Goal: Information Seeking & Learning: Find specific fact

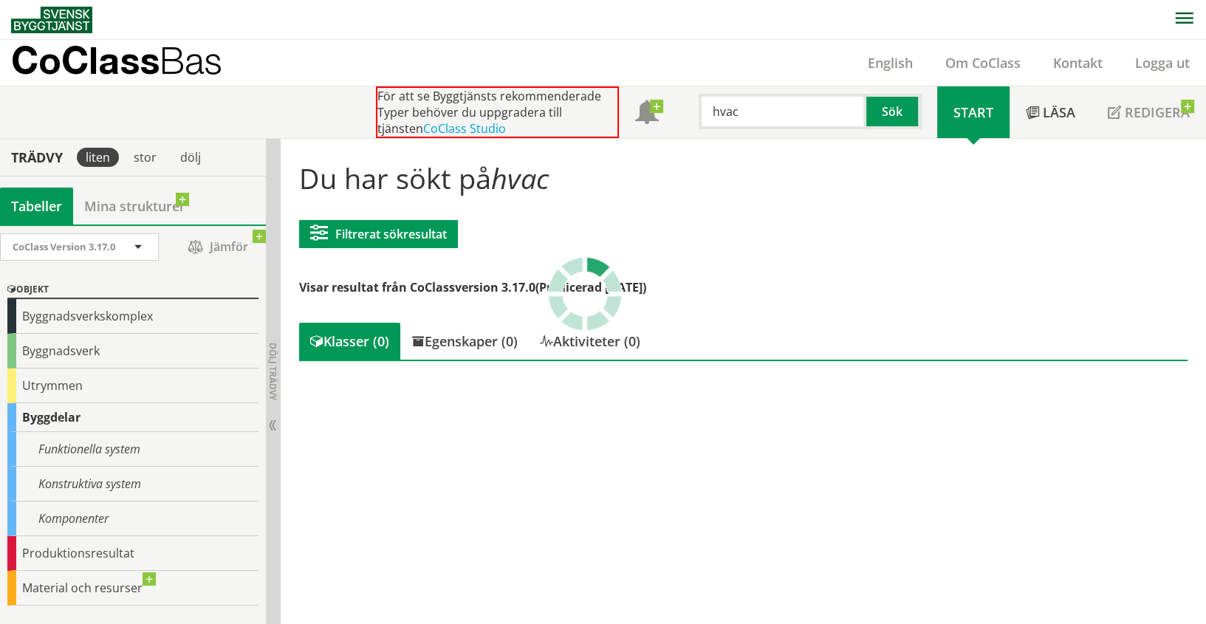
scroll to position [138, 0]
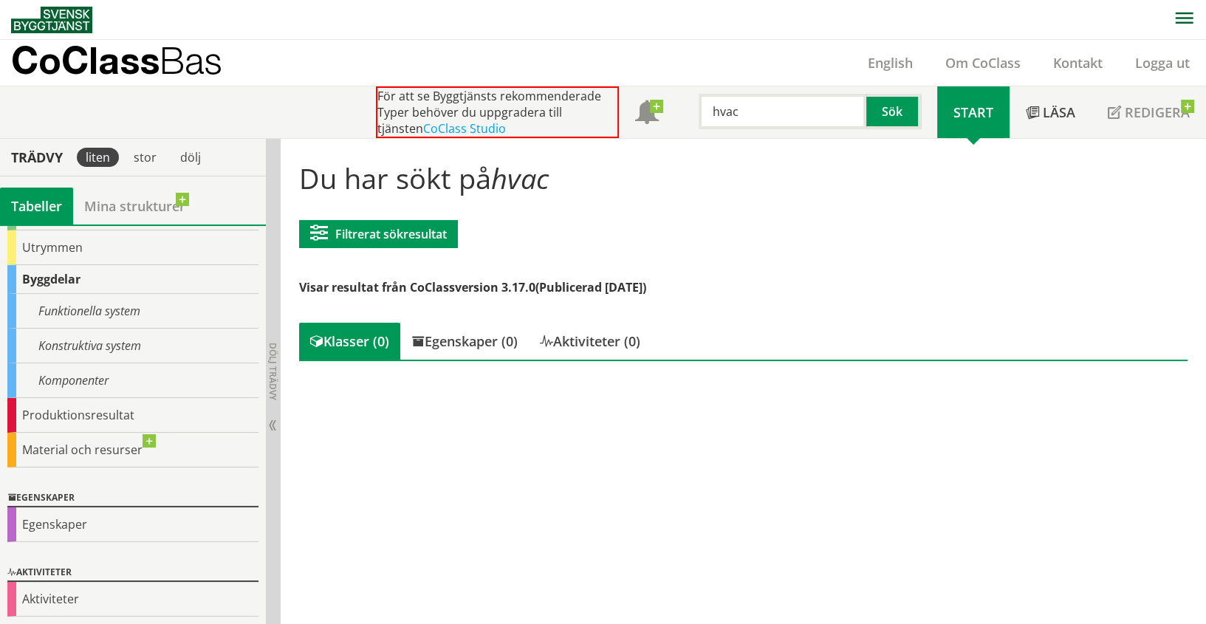
click at [739, 104] on input "hvac" at bounding box center [783, 111] width 168 height 35
drag, startPoint x: 744, startPoint y: 106, endPoint x: 684, endPoint y: 106, distance: 59.8
click at [684, 106] on div "hvac Sök" at bounding box center [806, 107] width 262 height 43
type input "fire"
click at [121, 59] on p "CoClass Bas" at bounding box center [116, 60] width 211 height 17
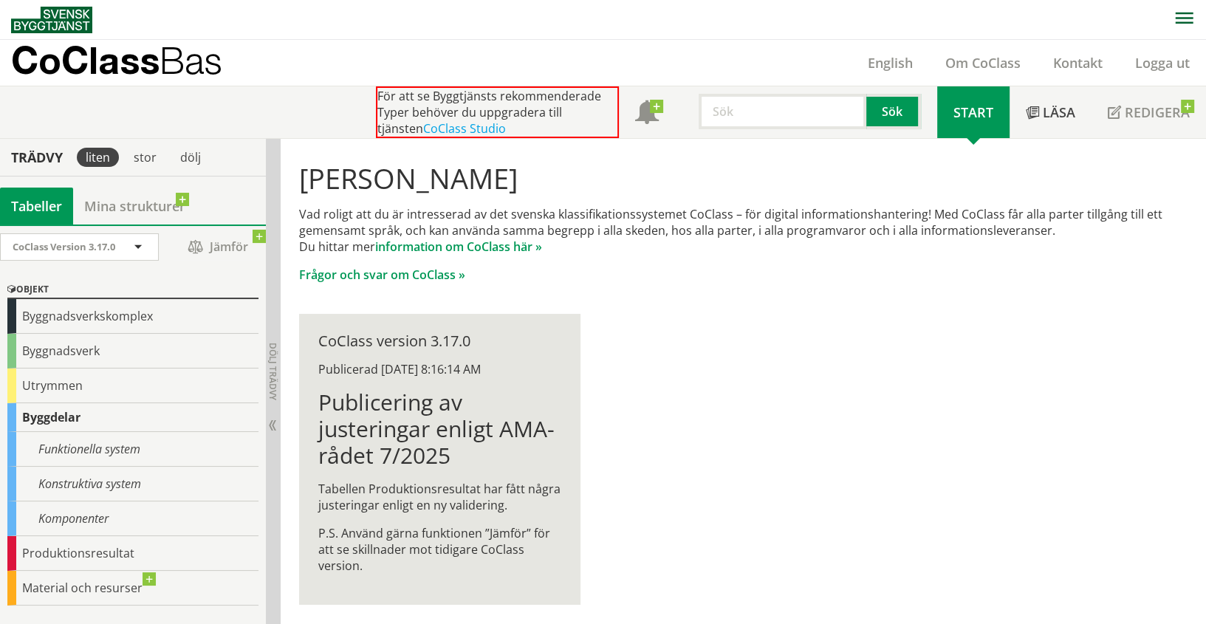
click at [731, 119] on input "text" at bounding box center [783, 111] width 168 height 35
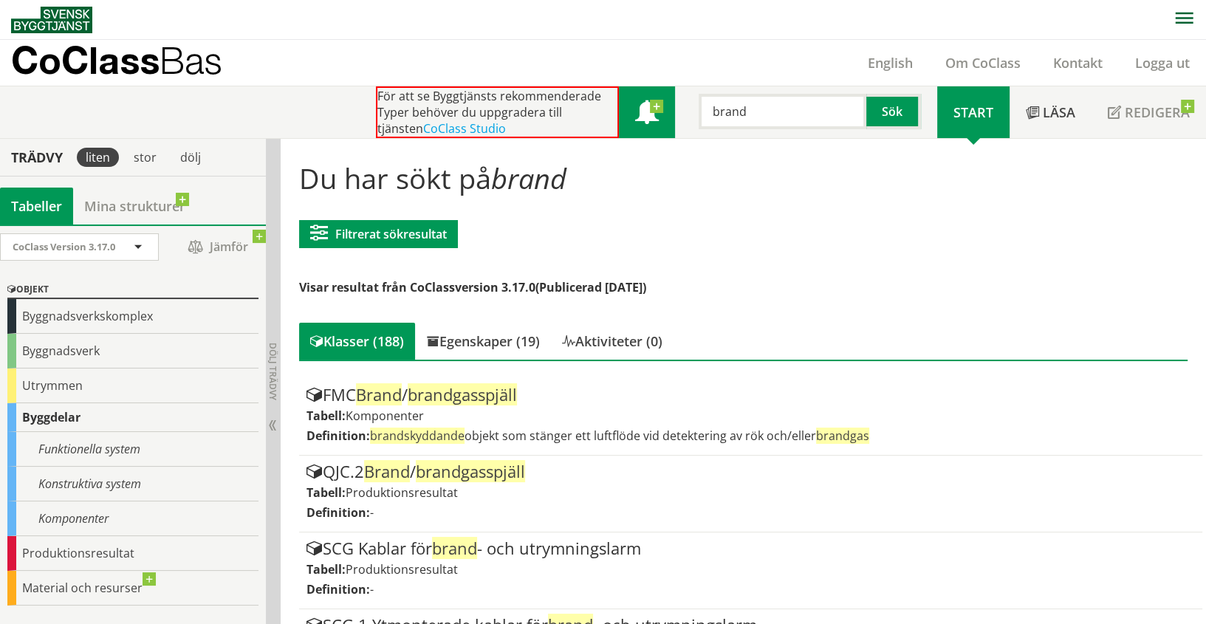
drag, startPoint x: 776, startPoint y: 120, endPoint x: 615, endPoint y: 120, distance: 161.0
click at [615, 120] on div "För att se Byggtjänsts rekommenderade Typer behöver du uppgradera till tjänsten…" at bounding box center [656, 112] width 561 height 52
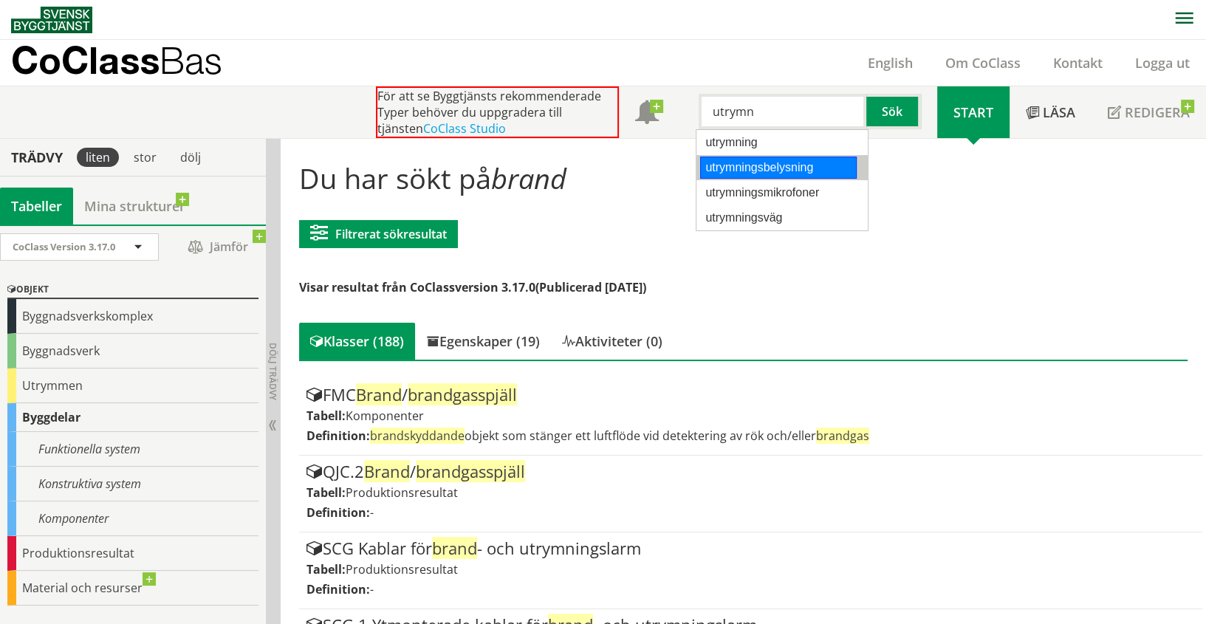
click at [753, 169] on div "utrymningsbelysning" at bounding box center [778, 168] width 157 height 22
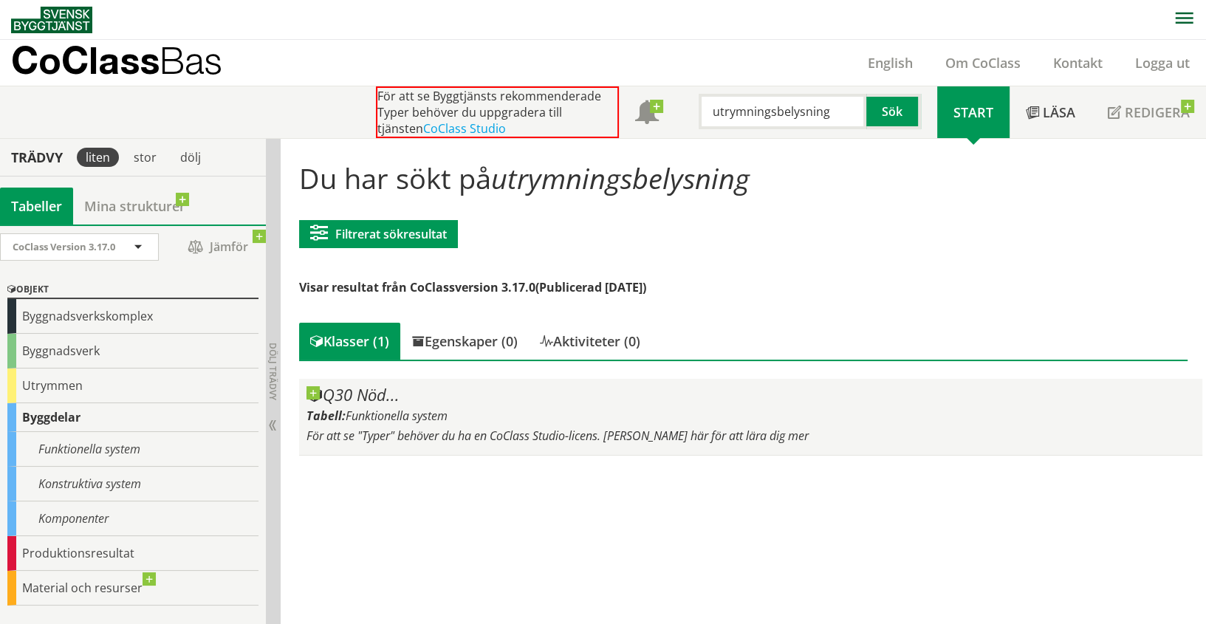
type input "utrymningsbelysning"
click at [363, 397] on div "Q30 Nöd..." at bounding box center [751, 395] width 889 height 18
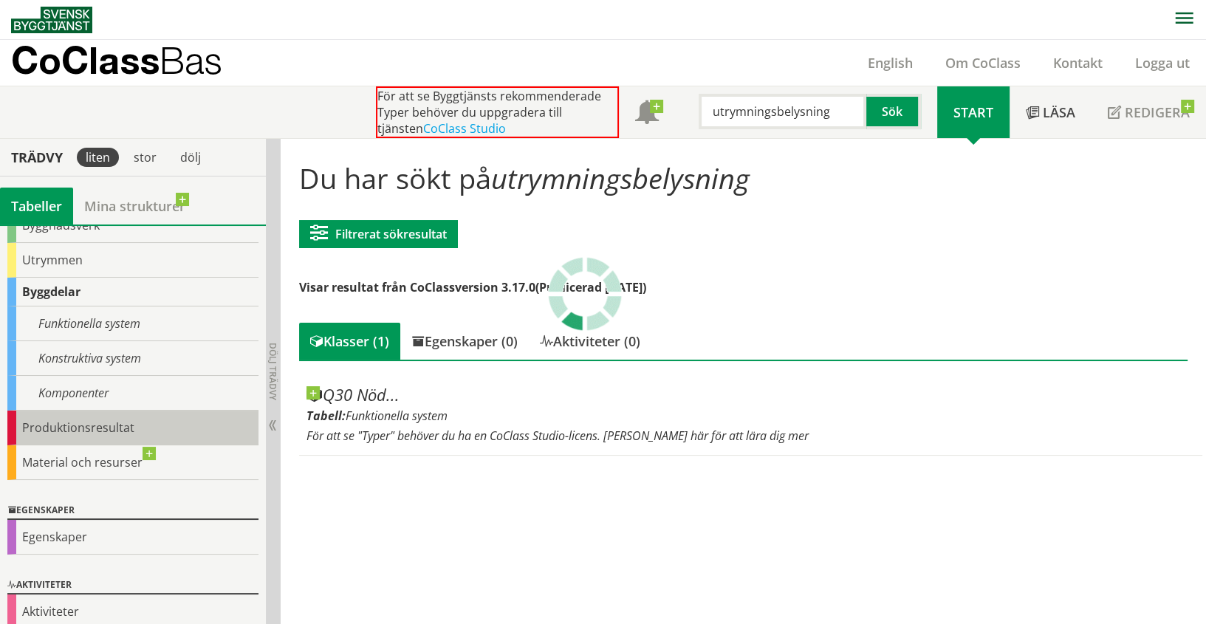
scroll to position [138, 0]
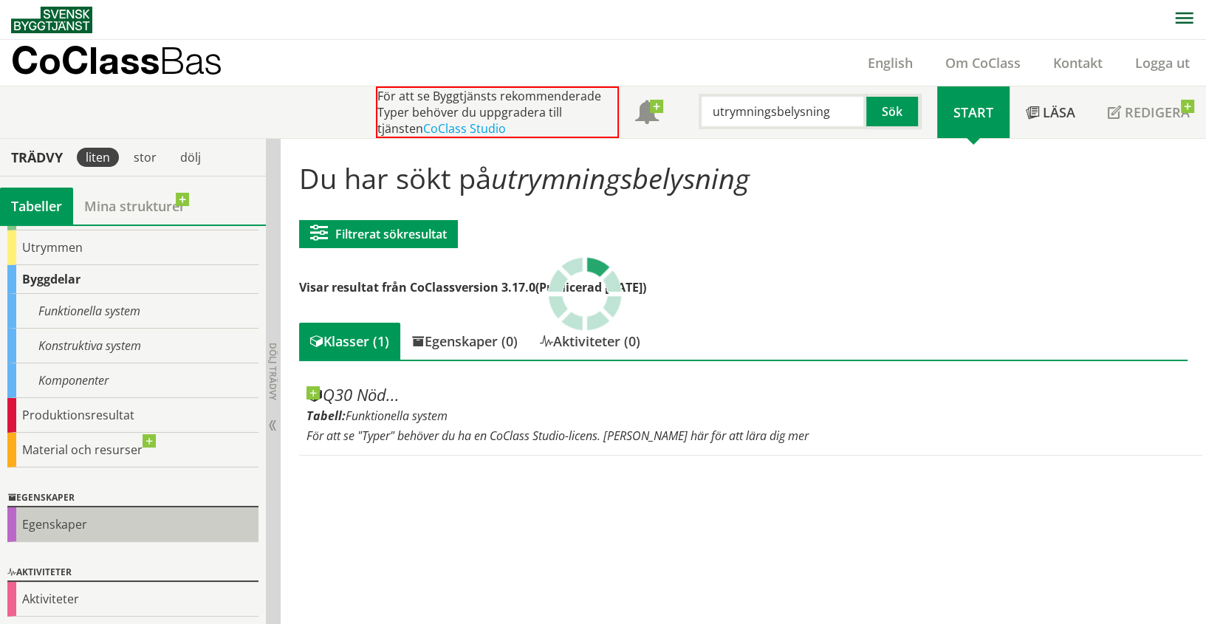
click at [52, 526] on div "Egenskaper" at bounding box center [132, 525] width 251 height 35
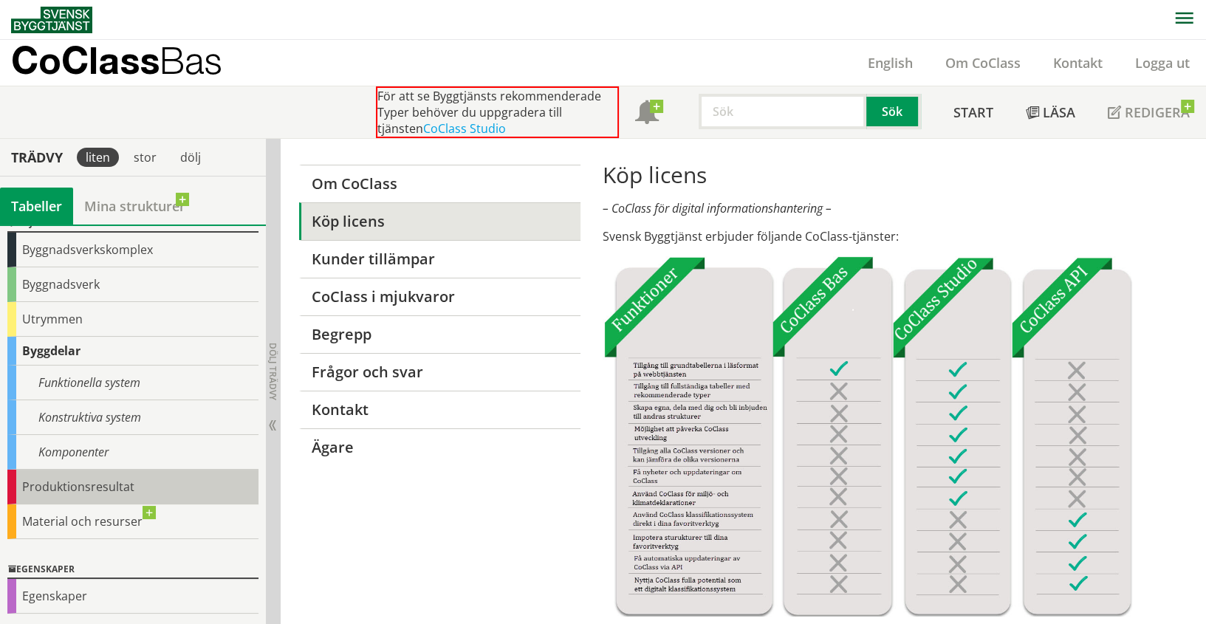
scroll to position [139, 0]
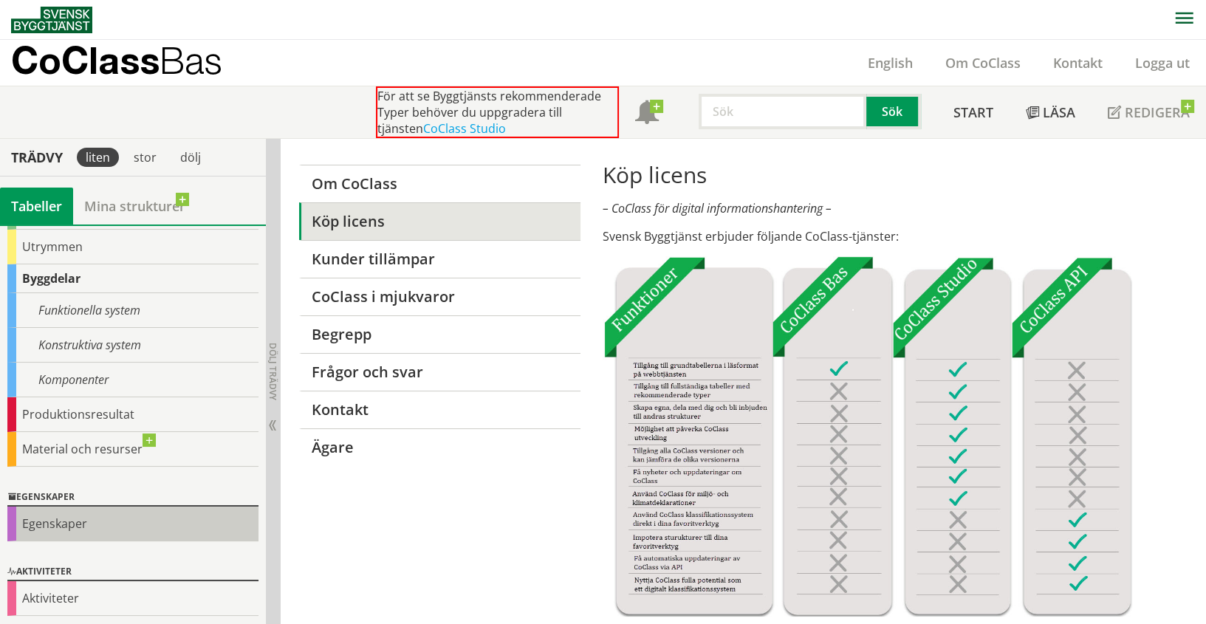
click at [53, 519] on div "Egenskaper" at bounding box center [132, 524] width 251 height 35
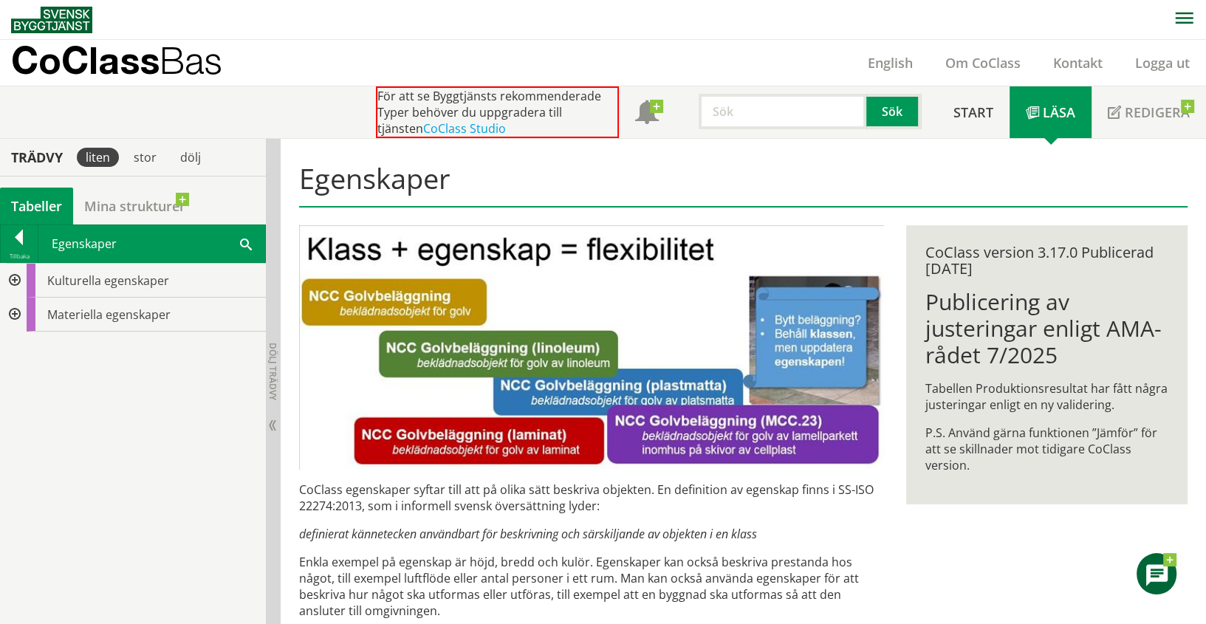
click at [11, 310] on div at bounding box center [13, 315] width 27 height 34
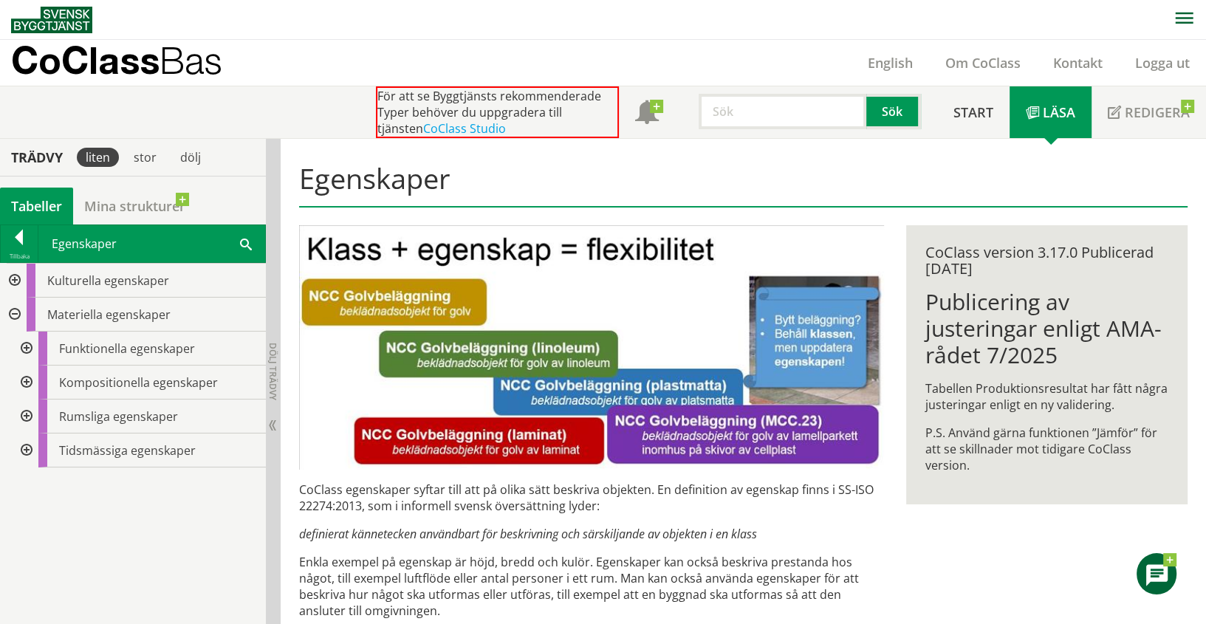
click at [28, 344] on div at bounding box center [25, 349] width 27 height 34
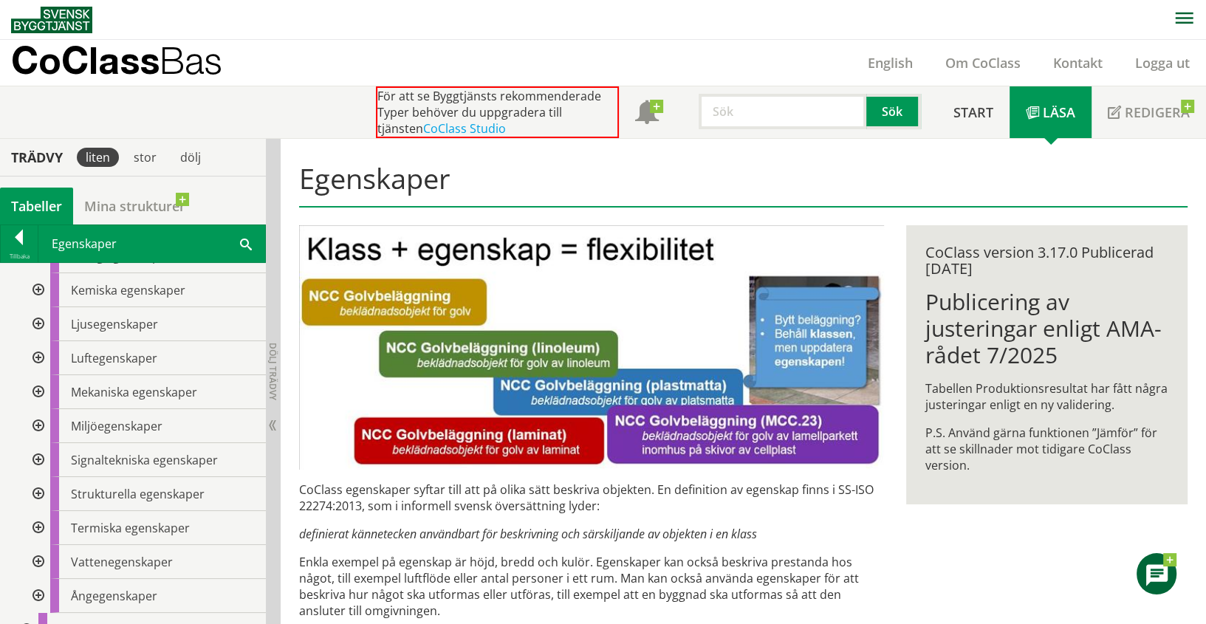
scroll to position [328, 0]
click at [41, 423] on div at bounding box center [37, 428] width 27 height 34
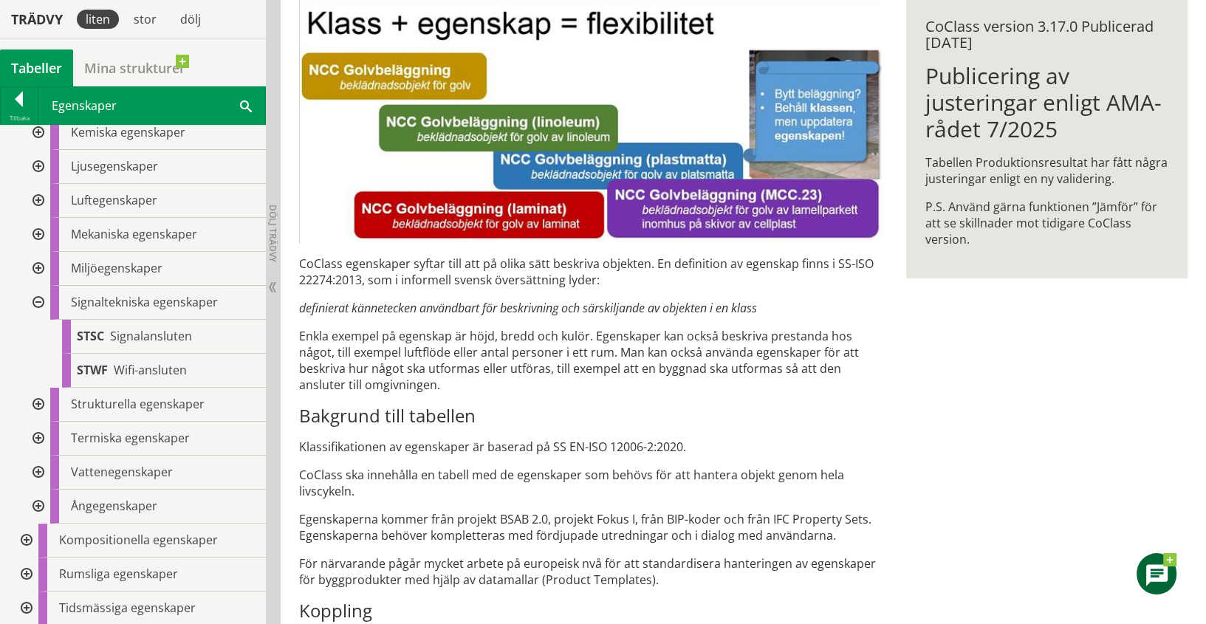
scroll to position [246, 0]
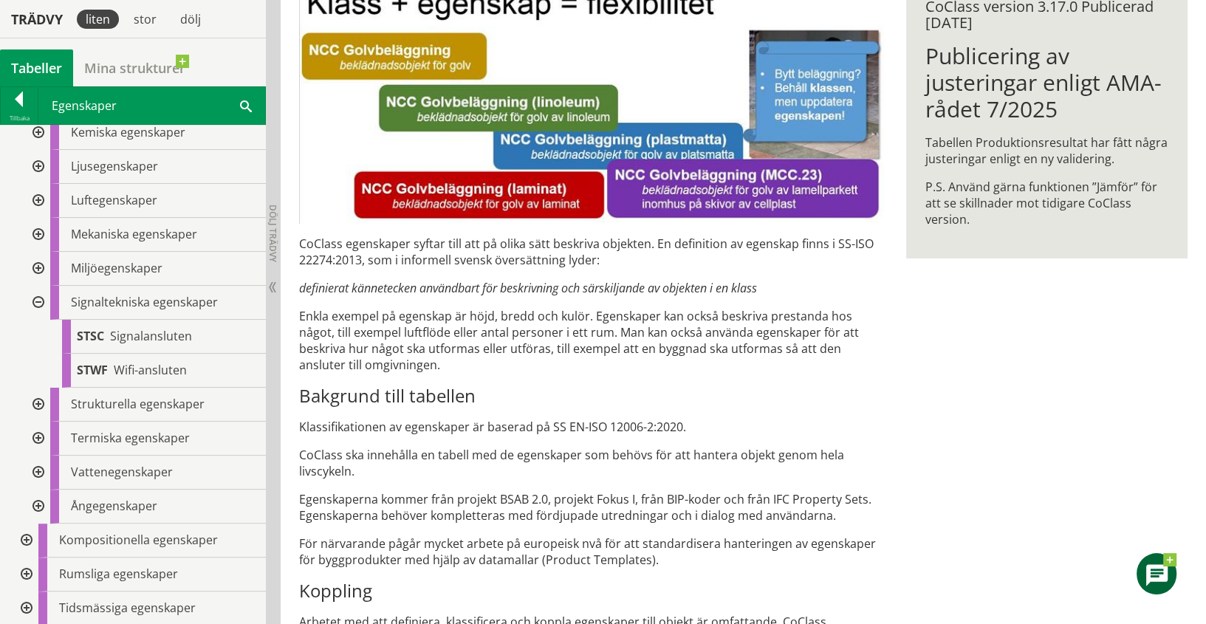
click at [28, 570] on div at bounding box center [25, 575] width 27 height 34
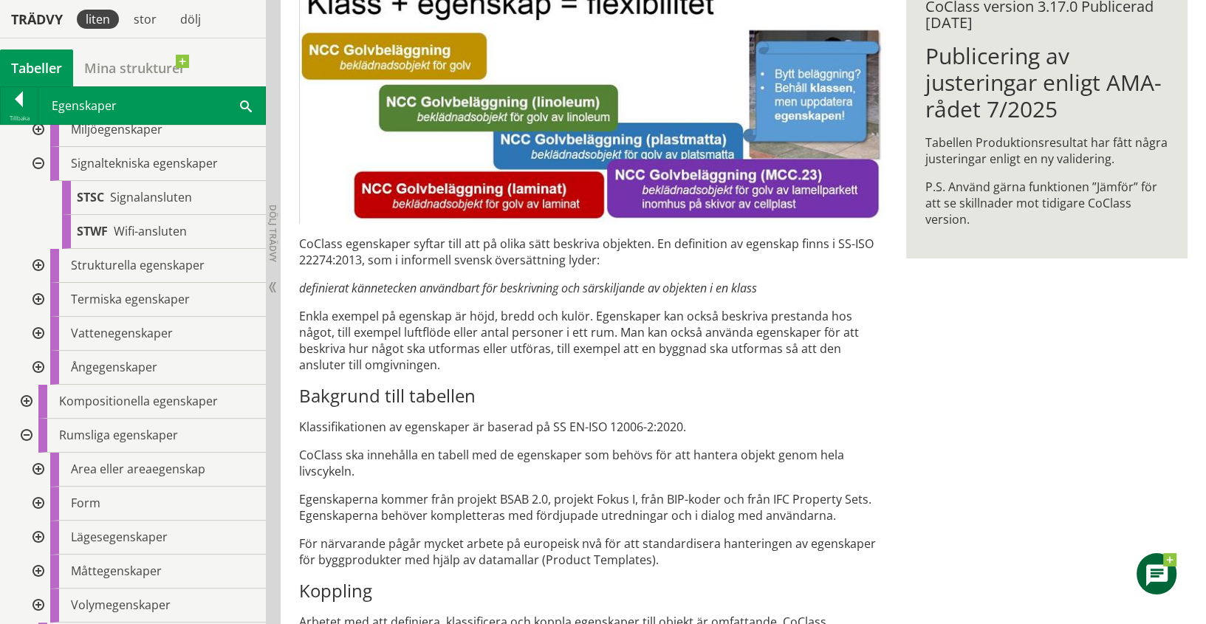
scroll to position [485, 0]
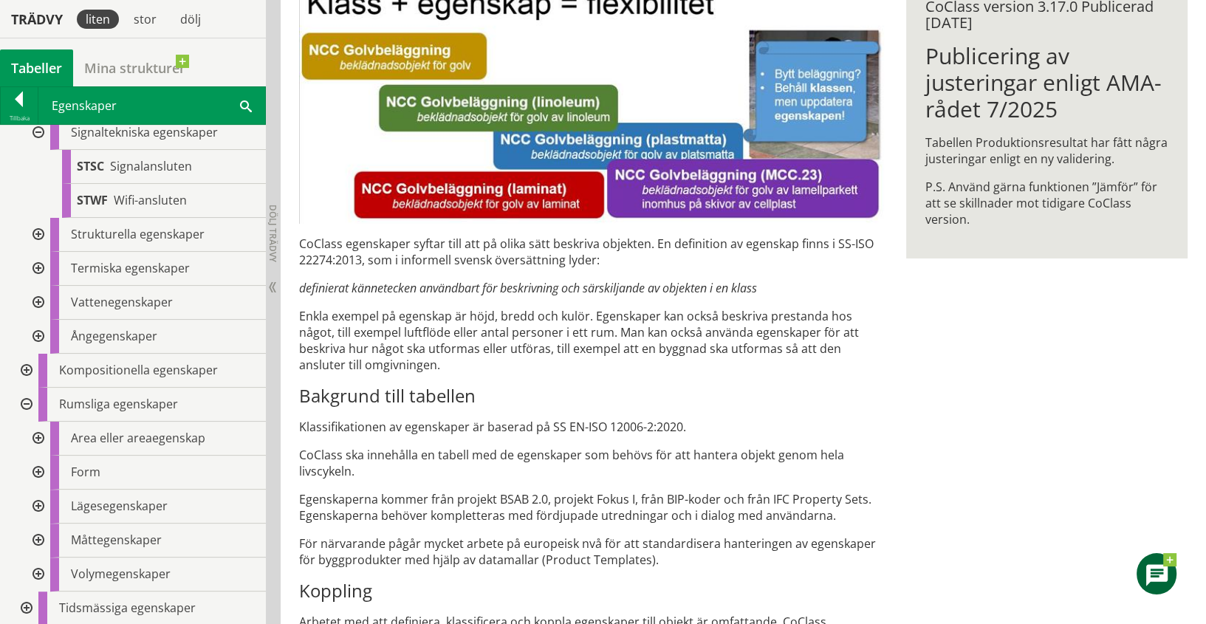
click at [28, 368] on div at bounding box center [25, 371] width 27 height 34
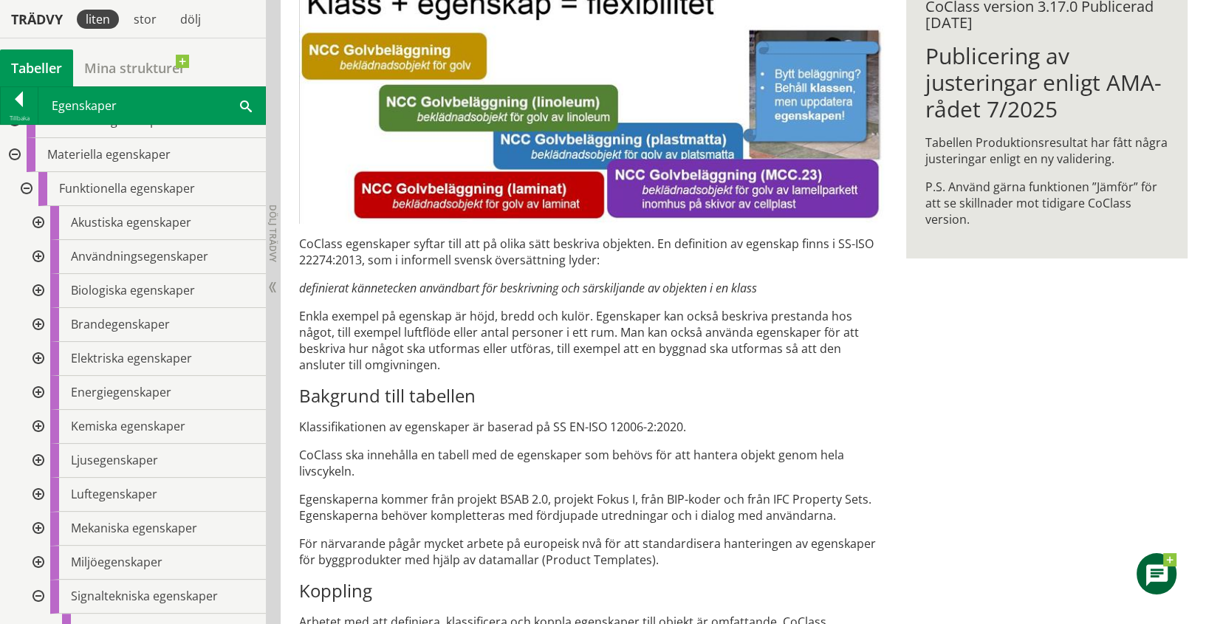
scroll to position [0, 0]
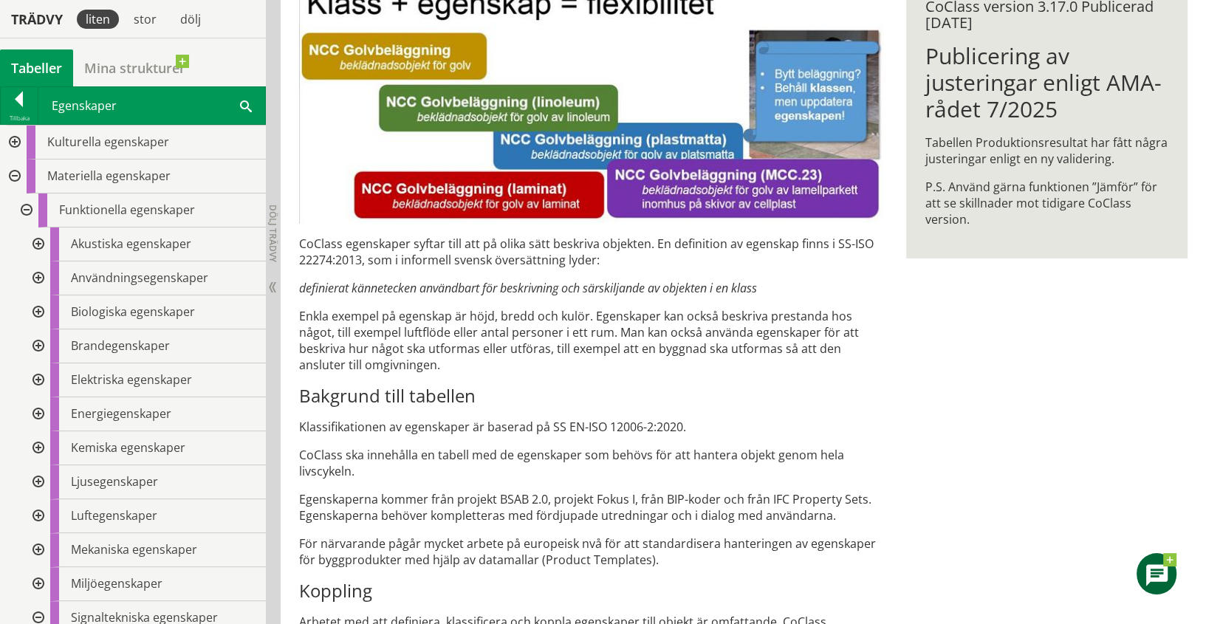
click at [37, 276] on div at bounding box center [37, 279] width 27 height 34
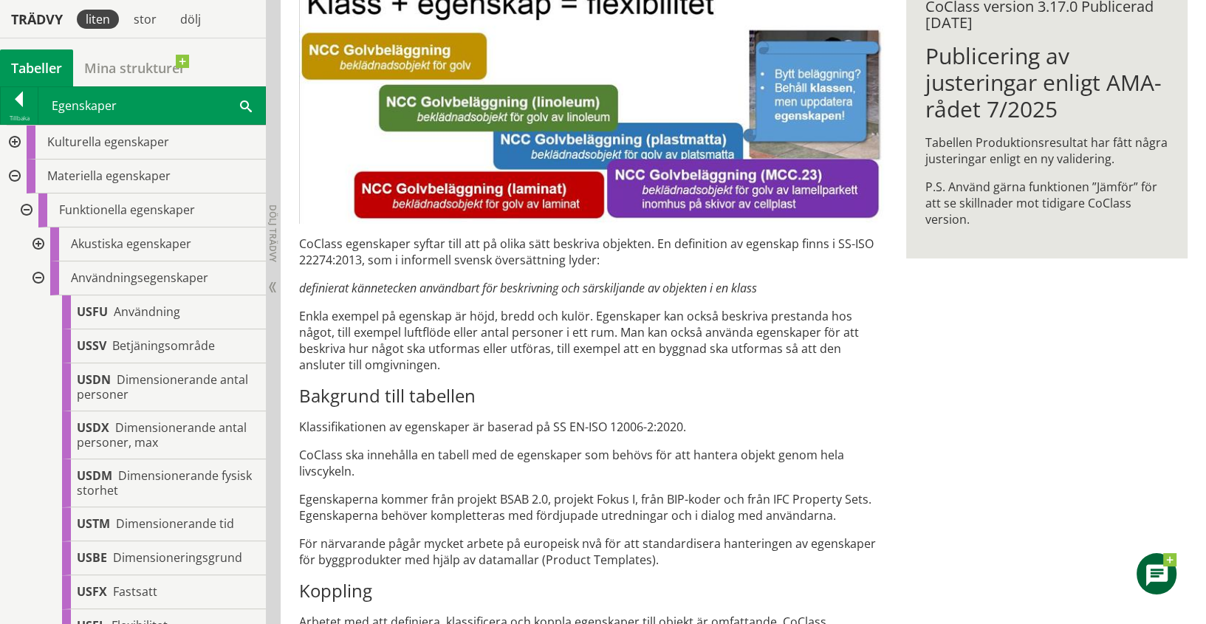
click at [13, 142] on div at bounding box center [13, 143] width 27 height 34
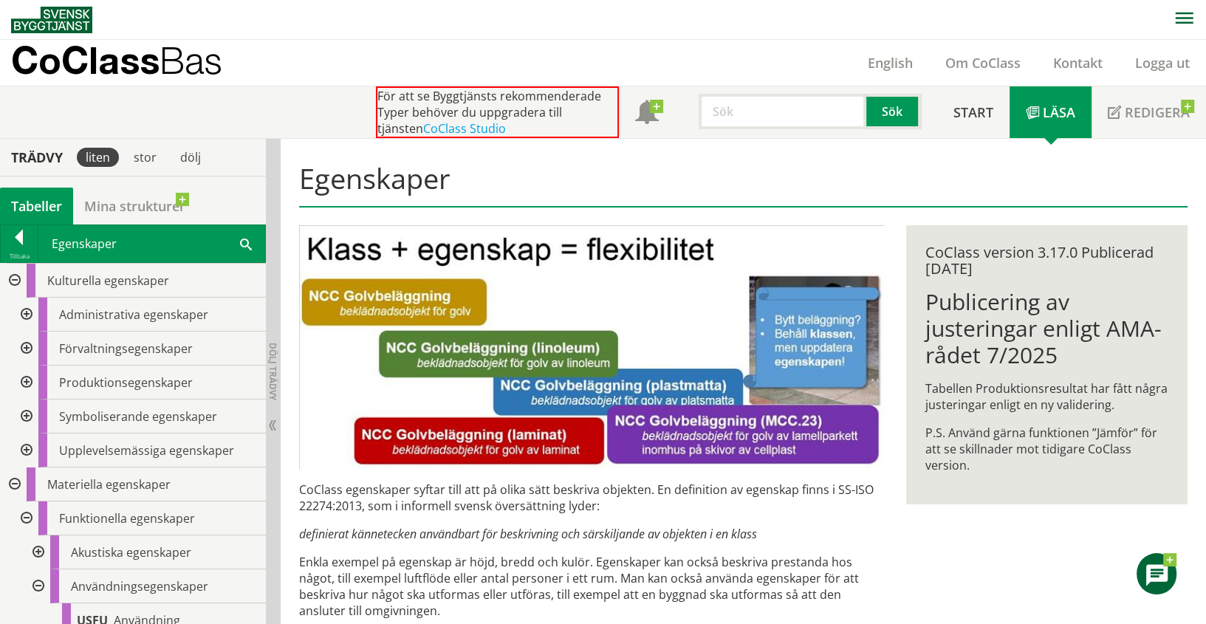
click at [782, 111] on input "text" at bounding box center [783, 111] width 168 height 35
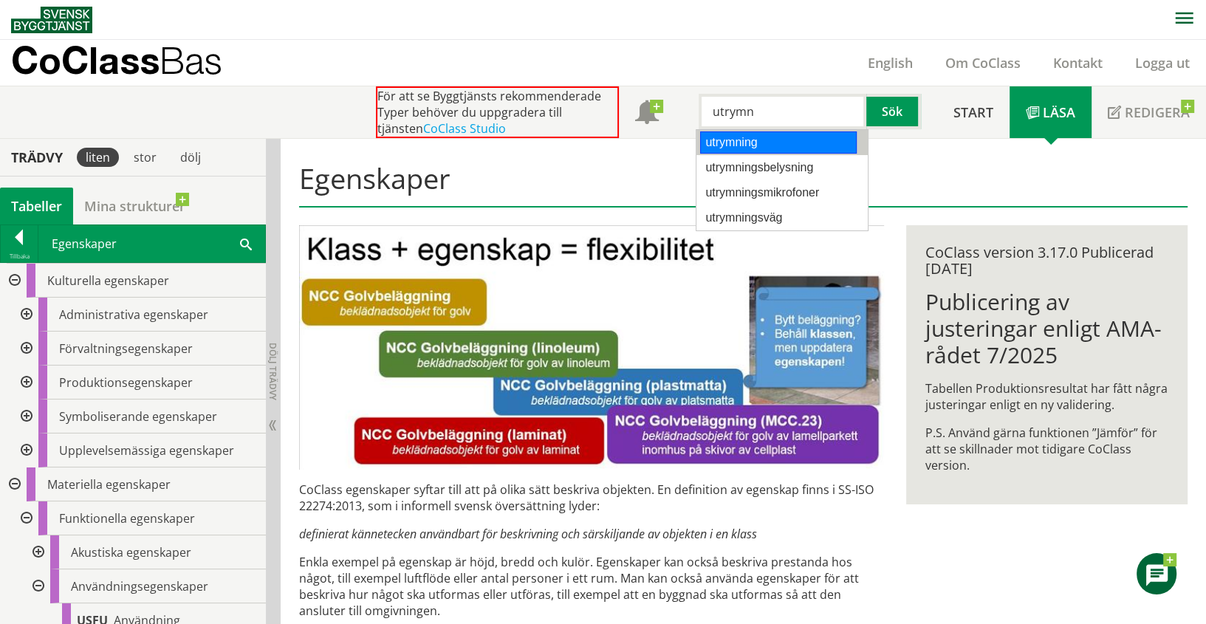
click at [748, 142] on div "utrymning" at bounding box center [778, 142] width 157 height 22
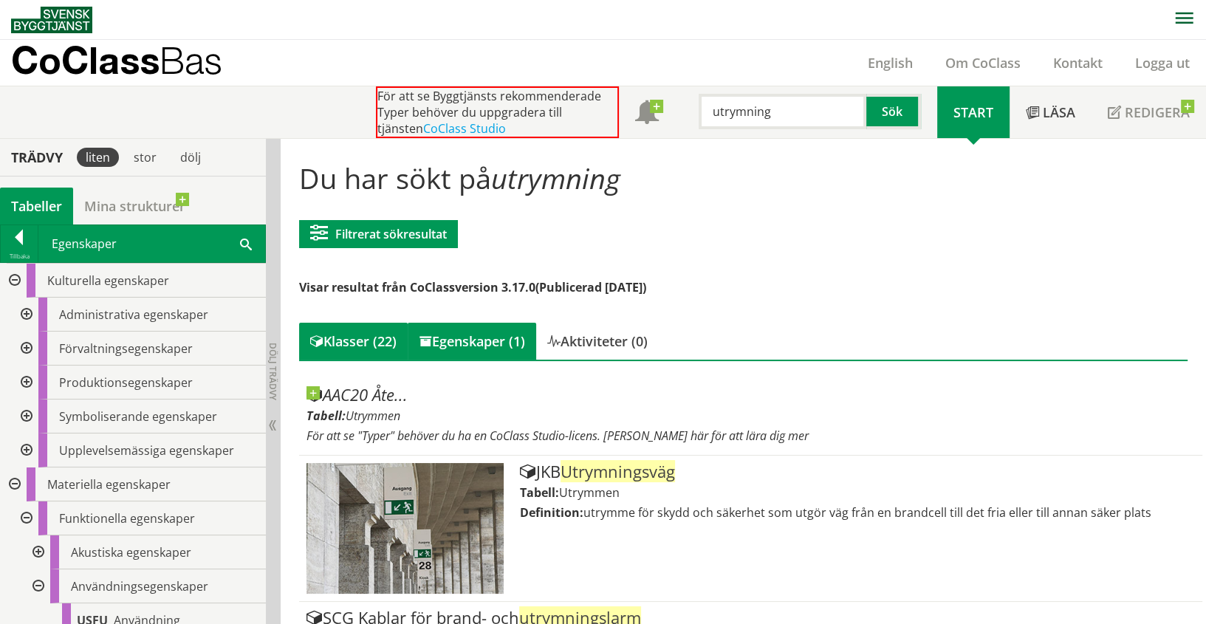
type input "utrymning"
click at [468, 340] on div "Egenskaper (1)" at bounding box center [472, 341] width 129 height 37
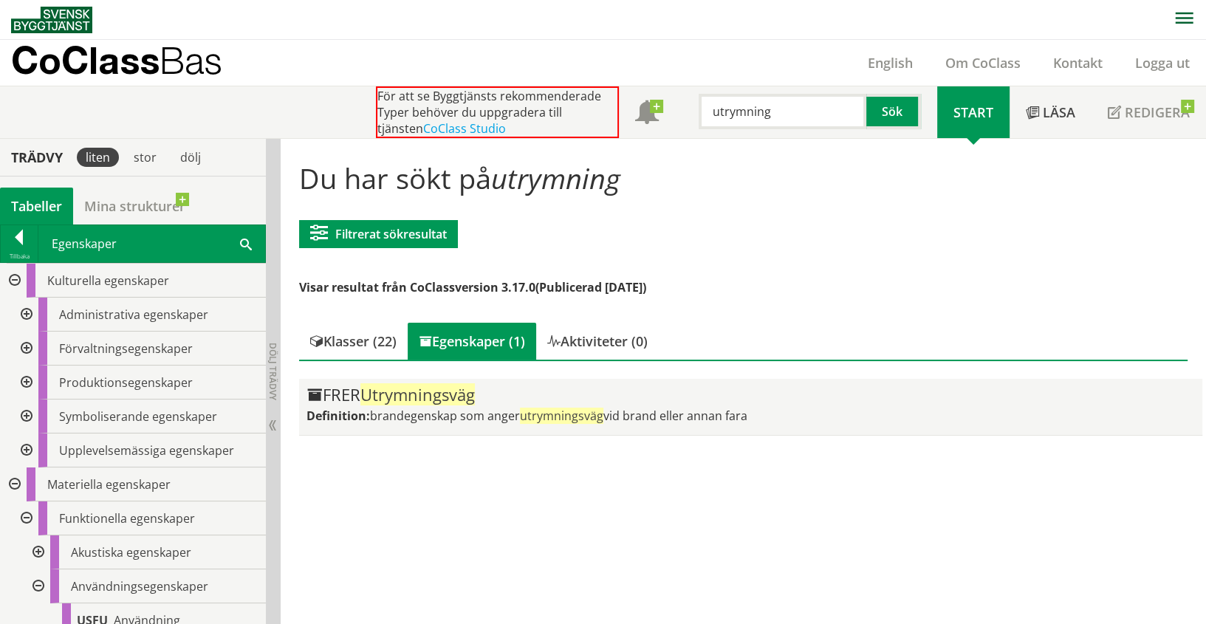
click at [338, 392] on div "FRER Utrymningsväg" at bounding box center [751, 395] width 889 height 18
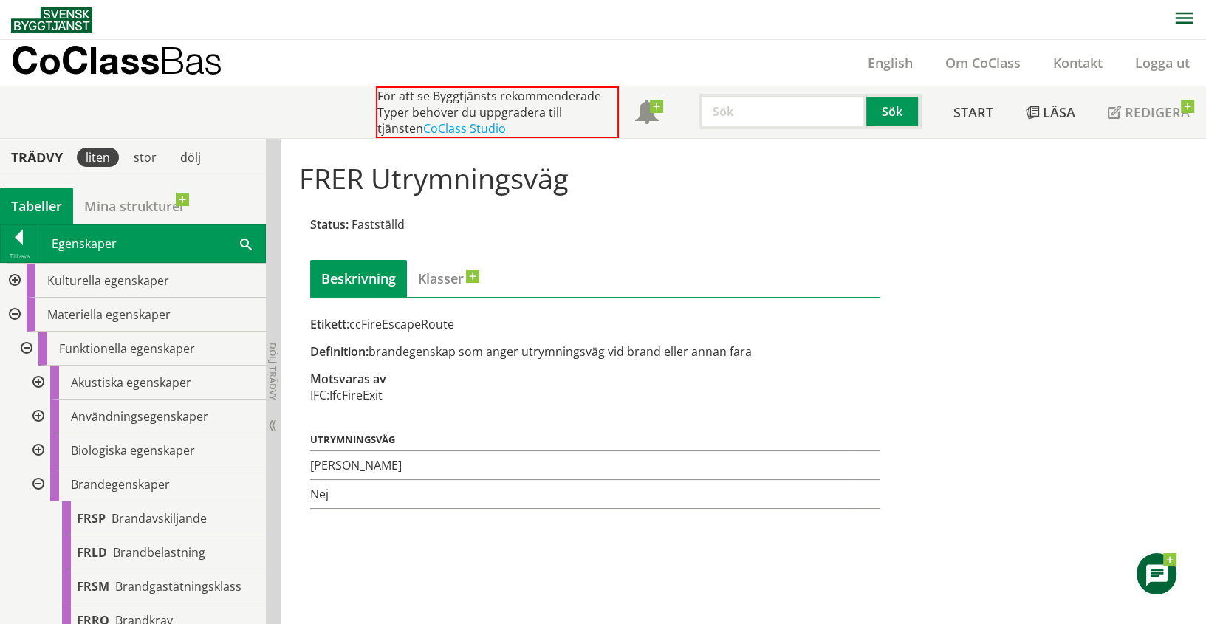
drag, startPoint x: 330, startPoint y: 394, endPoint x: 395, endPoint y: 401, distance: 65.3
click at [395, 401] on div "Etikett: ccFireEscapeRoute Definition: brandegenskap som anger utrymningsväg vi…" at bounding box center [595, 412] width 571 height 193
